Goal: Task Accomplishment & Management: Manage account settings

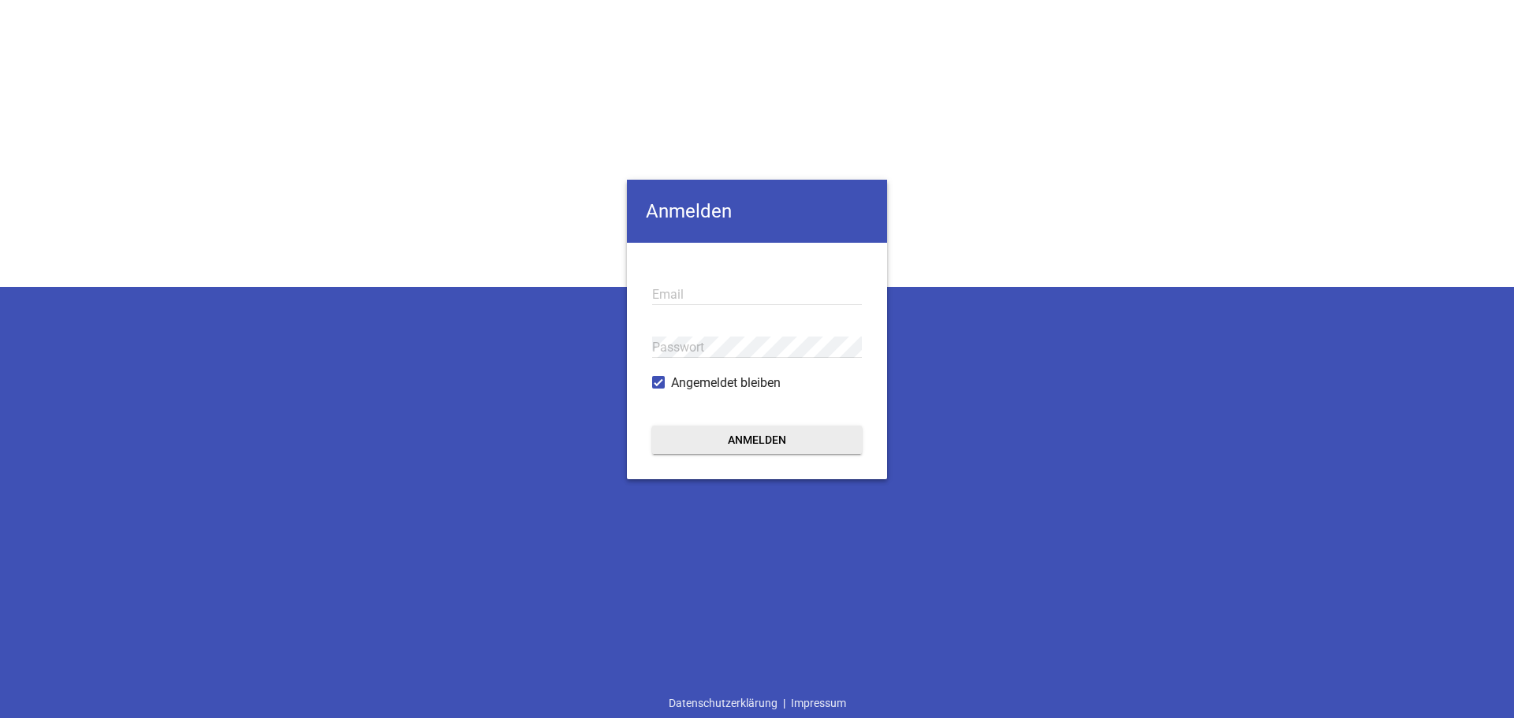
type input "[PERSON_NAME][EMAIL_ADDRESS][DOMAIN_NAME]"
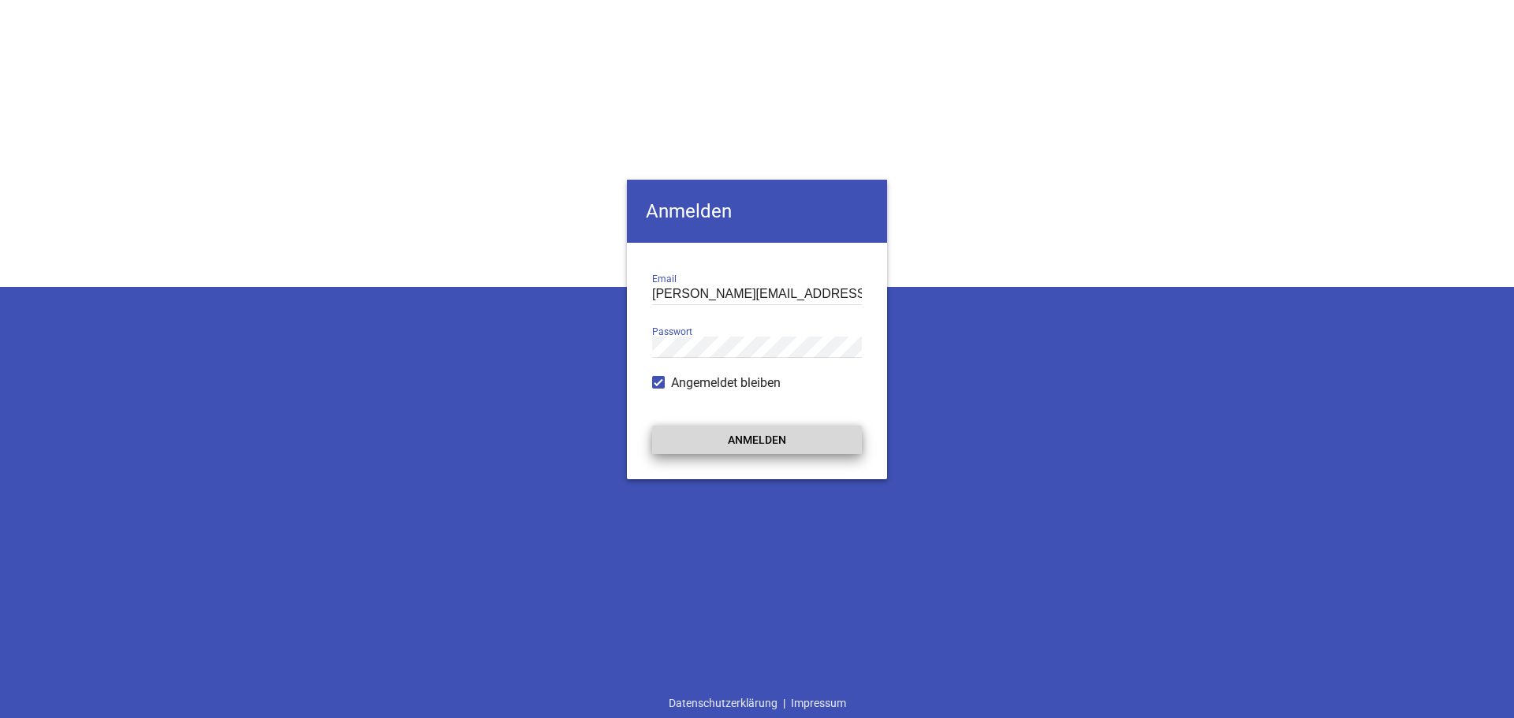
click at [731, 437] on button "Anmelden" at bounding box center [757, 440] width 210 height 28
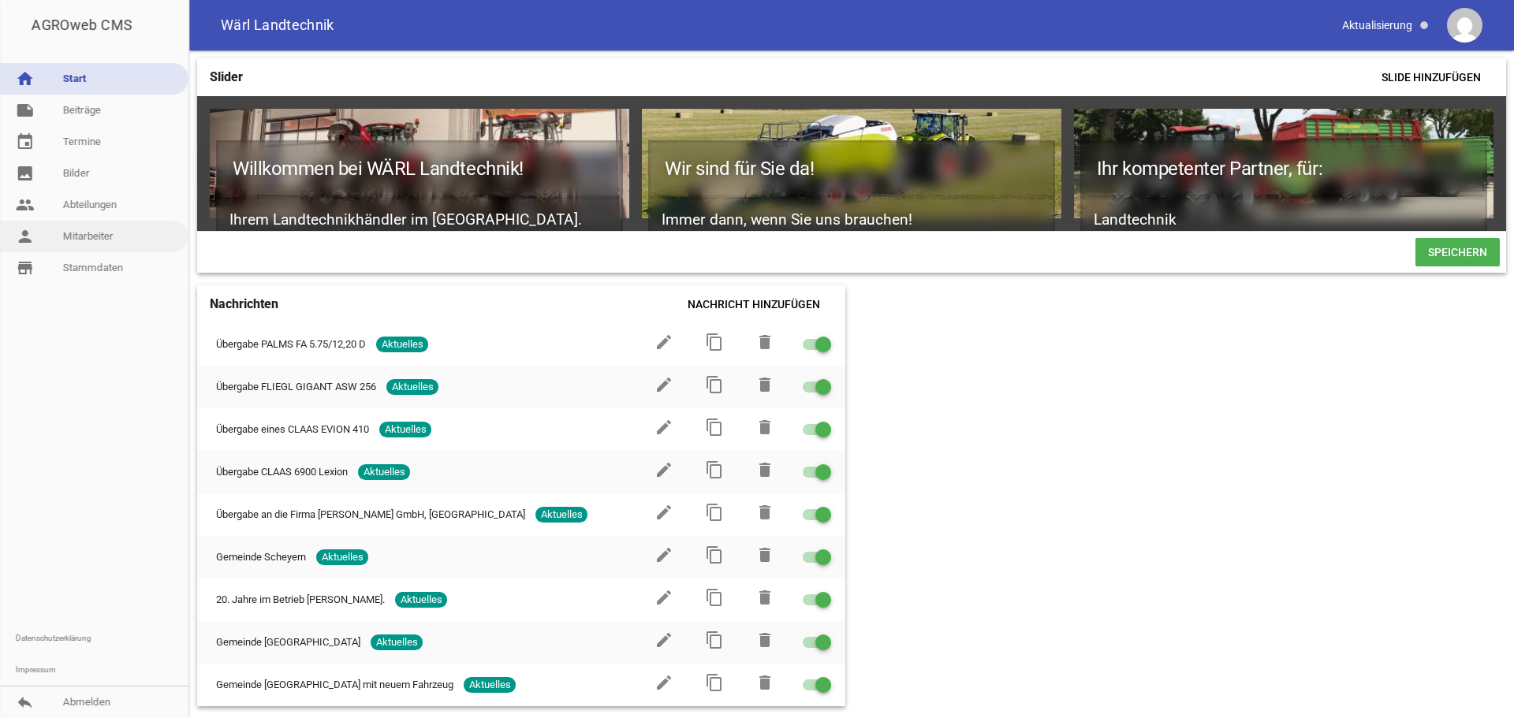
click at [126, 231] on link "person Mitarbeiter" at bounding box center [94, 237] width 188 height 32
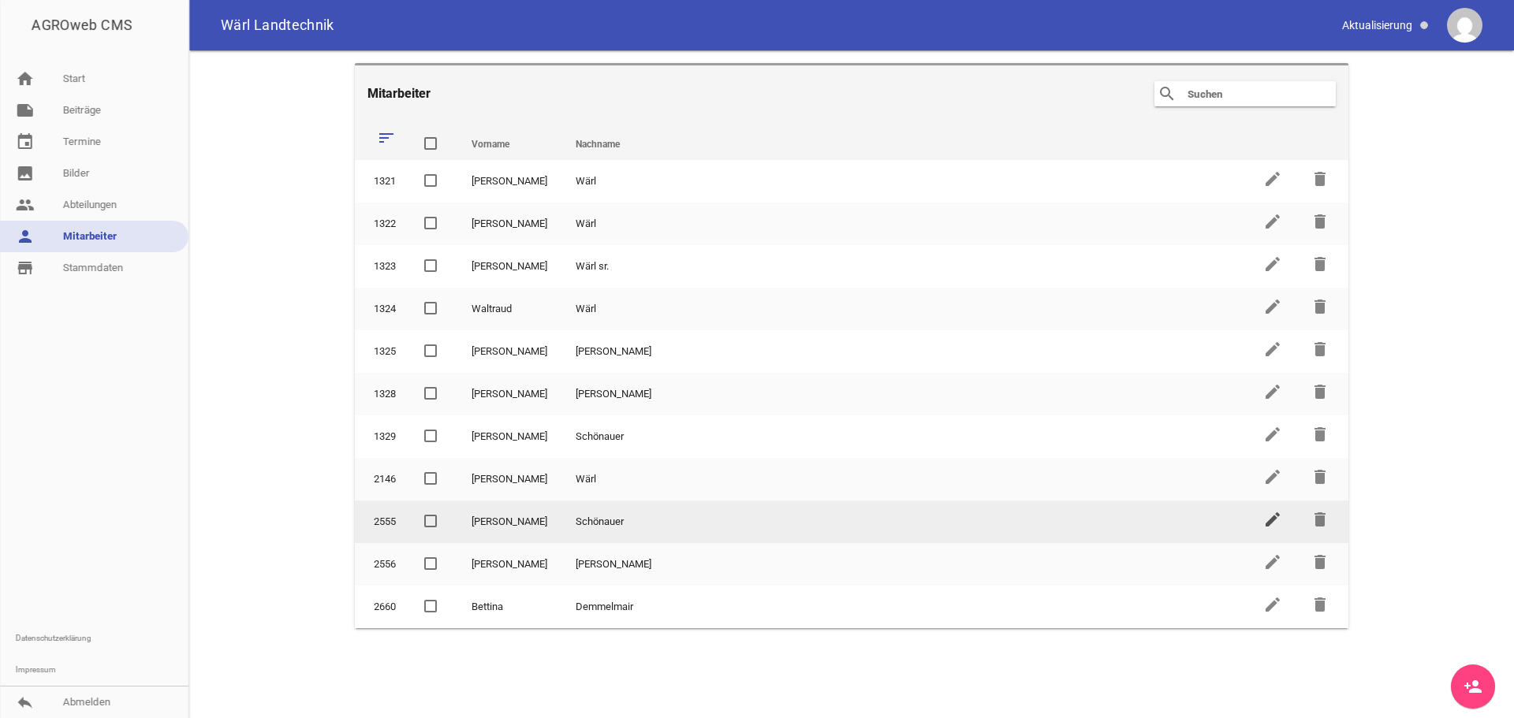
click at [1272, 524] on icon "edit" at bounding box center [1272, 519] width 19 height 19
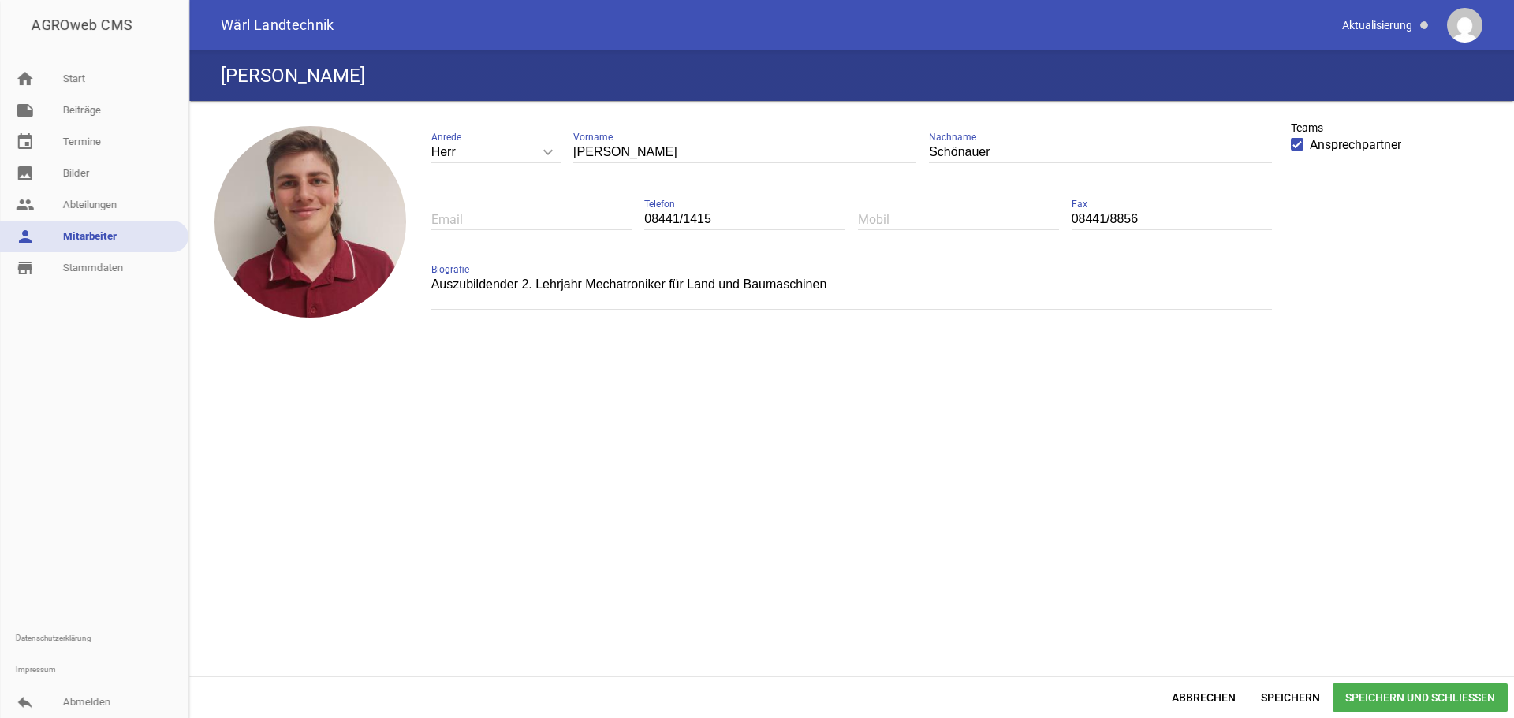
click at [582, 281] on textarea "Auszubildender 2. Lehrjahr Mechatroniker für Land und Baumaschinen" at bounding box center [851, 291] width 841 height 35
click at [823, 281] on textarea "Land und Baumaschinenmechatroniker für Land und Baumaschinen" at bounding box center [851, 291] width 841 height 35
click at [568, 283] on textarea "Land und Baumaschinenmechatroniker für Land und Baumaschinen" at bounding box center [851, 291] width 841 height 35
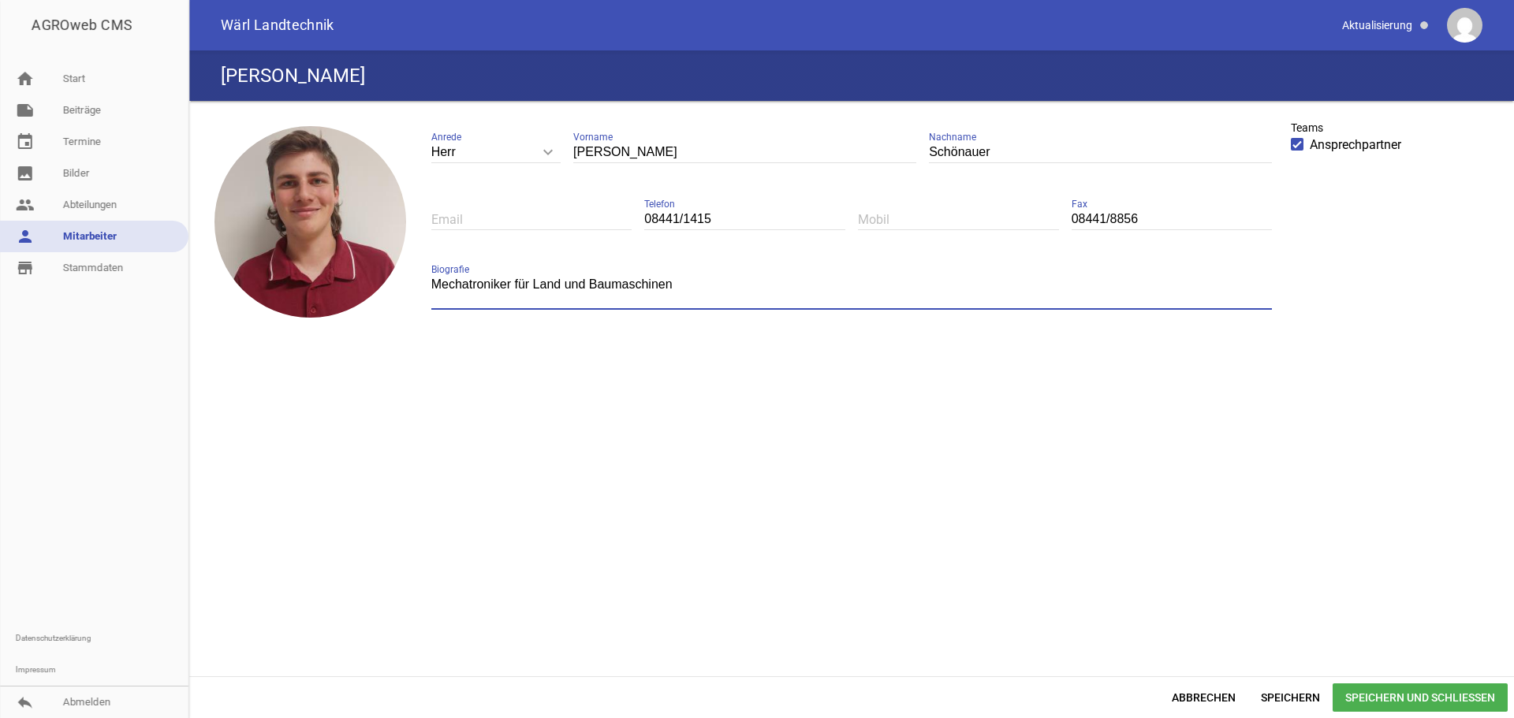
type textarea "Mechatroniker für Land und Baumaschinen"
click at [1404, 695] on span "Speichern und Schließen" at bounding box center [1420, 698] width 175 height 28
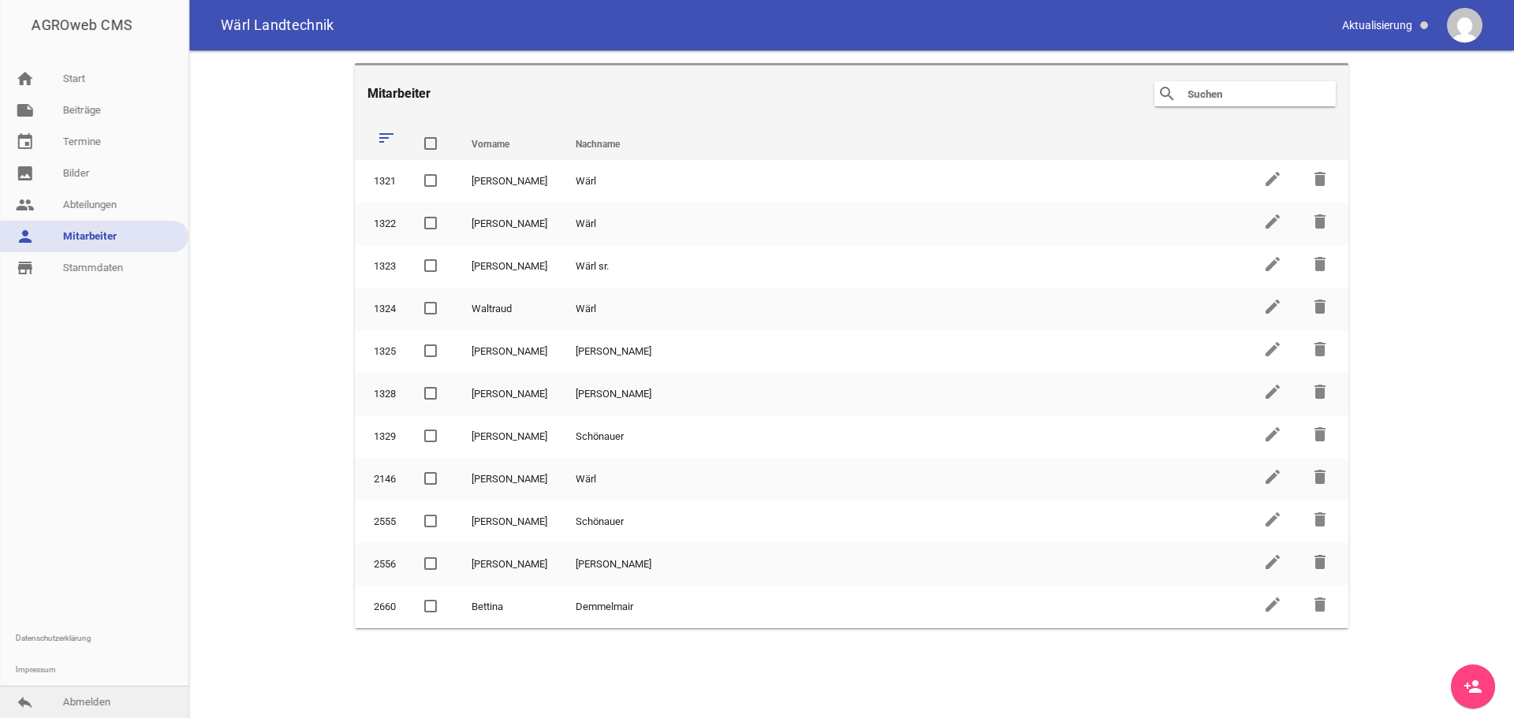
click at [69, 705] on link "reply Abmelden" at bounding box center [94, 703] width 188 height 32
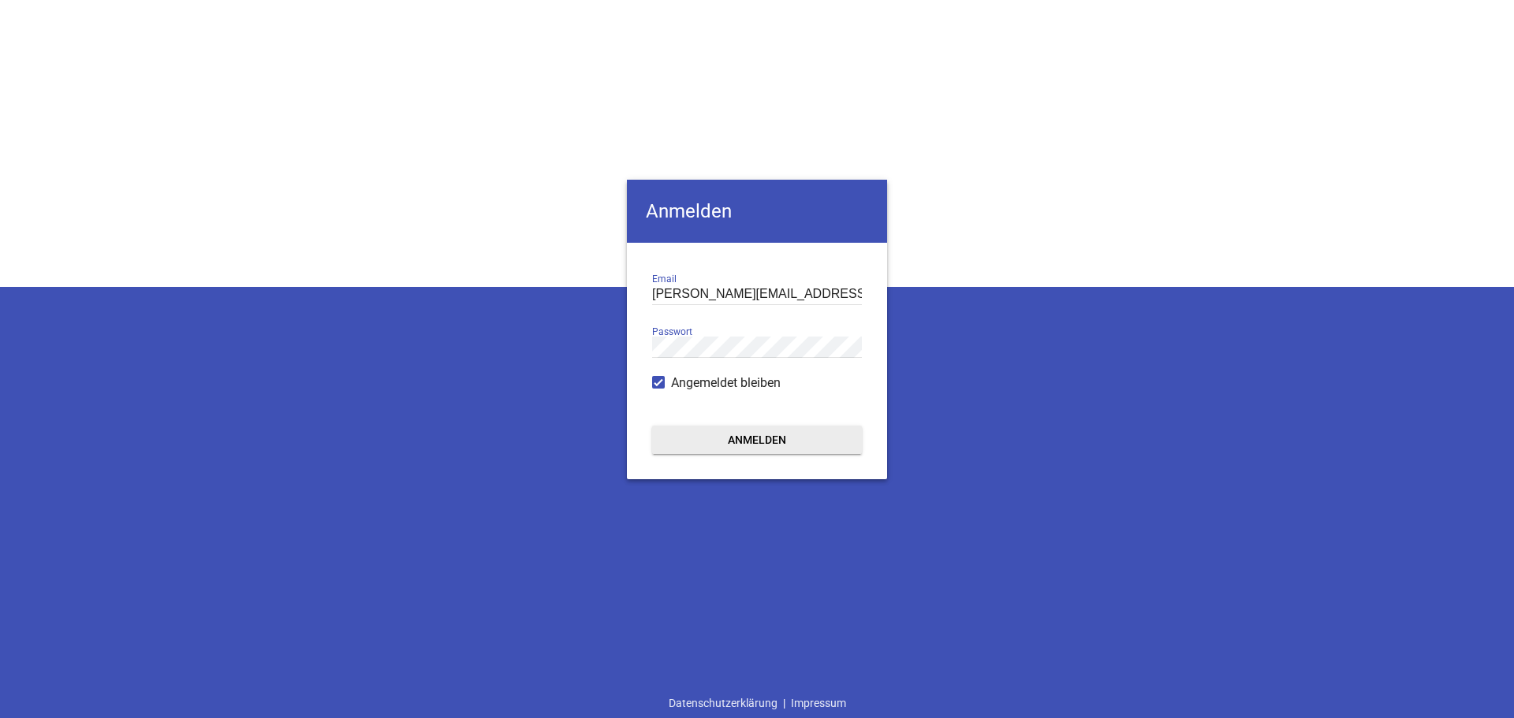
click at [1184, 186] on div "[PERSON_NAME] [PERSON_NAME][EMAIL_ADDRESS][DOMAIN_NAME] Email Passwort Angemeld…" at bounding box center [757, 359] width 1514 height 718
